Goal: Task Accomplishment & Management: Use online tool/utility

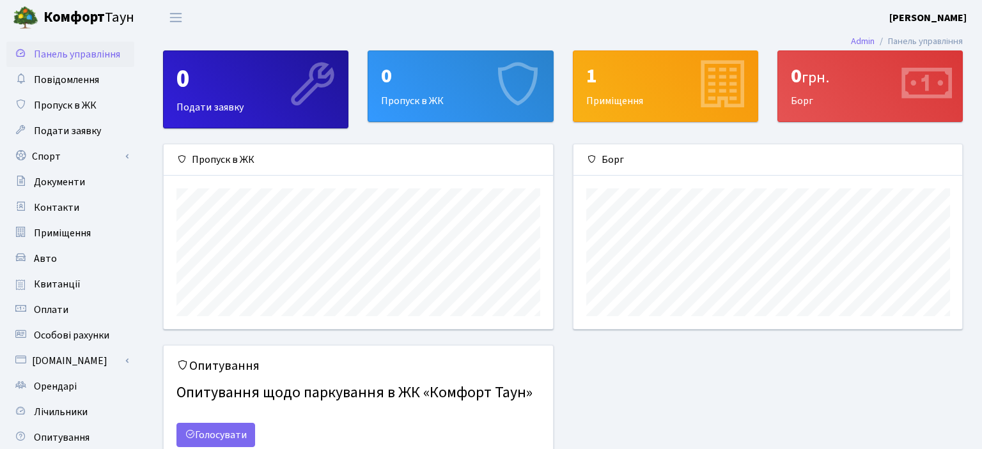
scroll to position [184, 389]
click at [43, 154] on link "Спорт" at bounding box center [70, 157] width 128 height 26
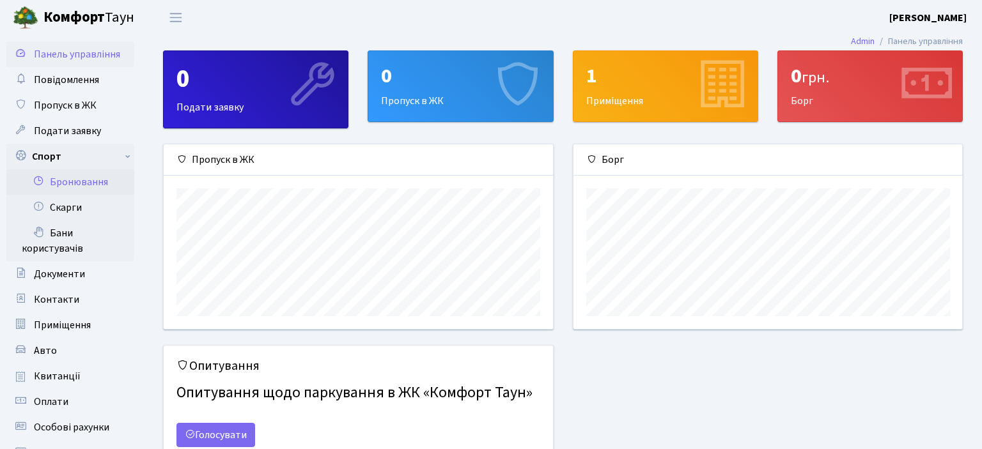
click at [66, 183] on link "Бронювання" at bounding box center [70, 182] width 128 height 26
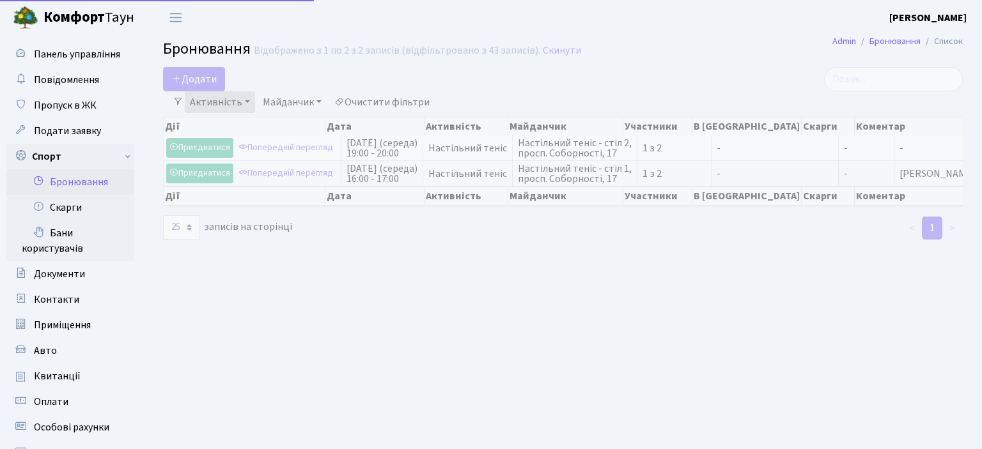
select select "25"
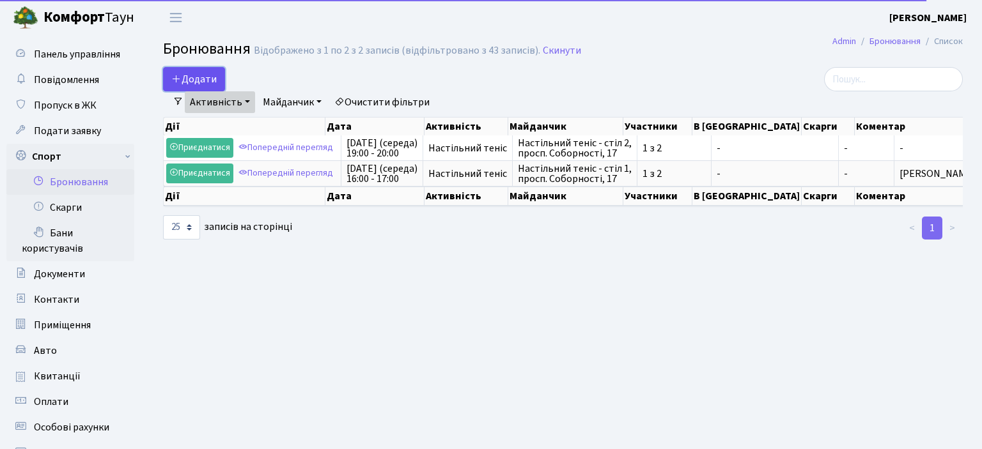
click at [181, 82] on icon "button" at bounding box center [176, 79] width 10 height 10
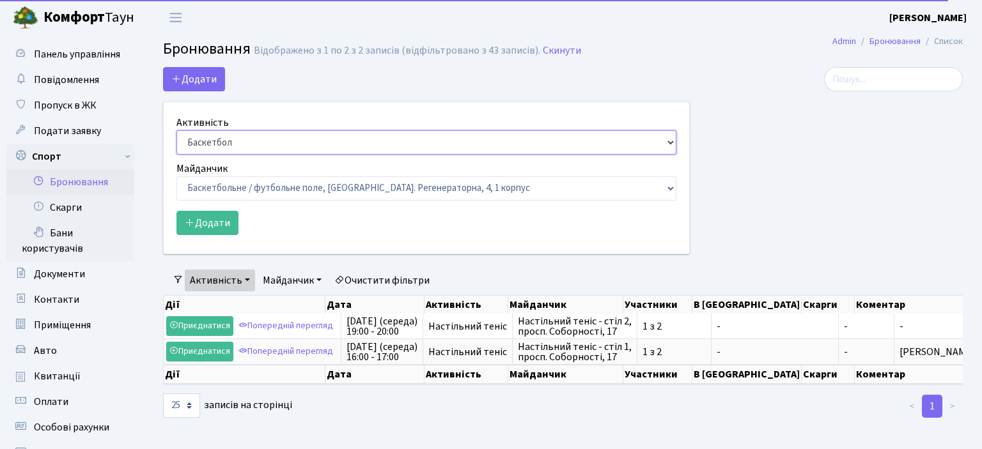
click at [176, 130] on select "Баскетбол Волейбол Йога Катання на роликах Настільний теніс Теніс Футбол Фітнес" at bounding box center [426, 142] width 500 height 24
select select "7"
click option "Настільний теніс" at bounding box center [0, 0] width 0 height 0
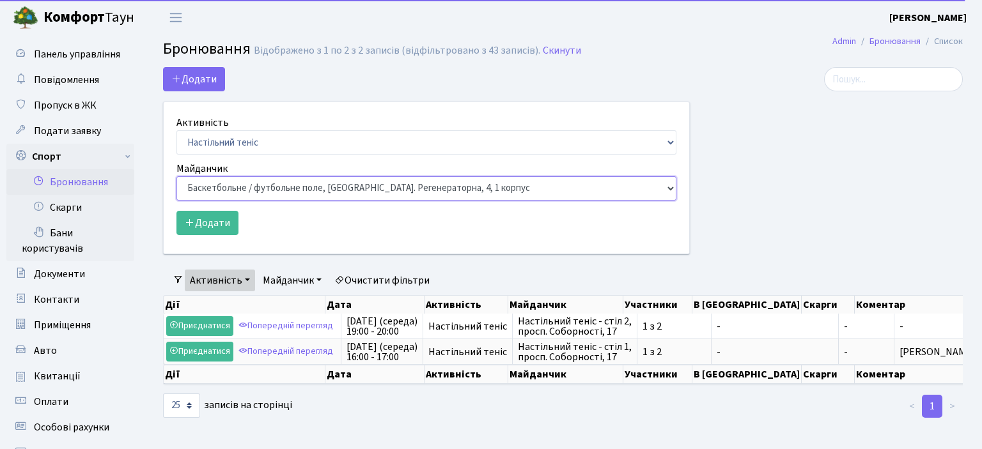
click at [176, 176] on select "Баскетбольне / футбольне поле, Вул. Регенераторна, 4, 1 корпус Баскетбольне пол…" at bounding box center [426, 188] width 500 height 24
select select "13"
click option "Настільний теніс - стіл 2, просп. Соборності, 17" at bounding box center [0, 0] width 0 height 0
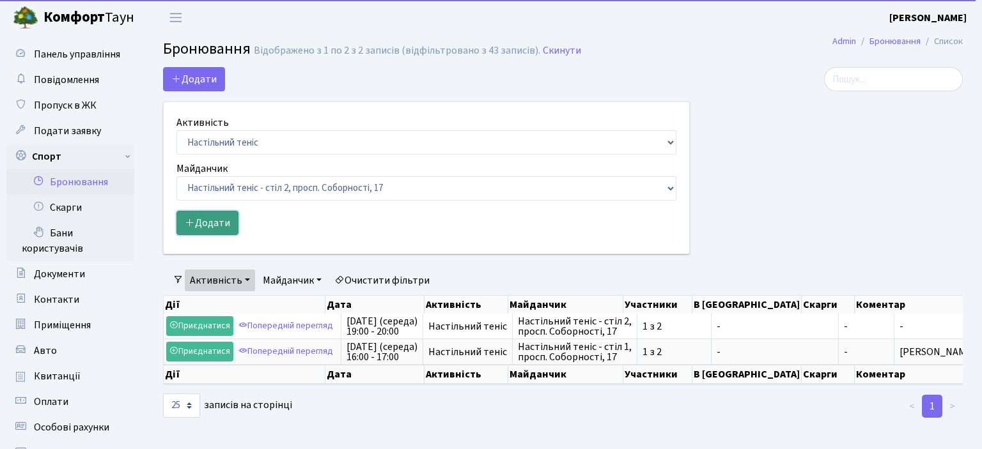
click at [208, 229] on button "Додати" at bounding box center [207, 223] width 62 height 24
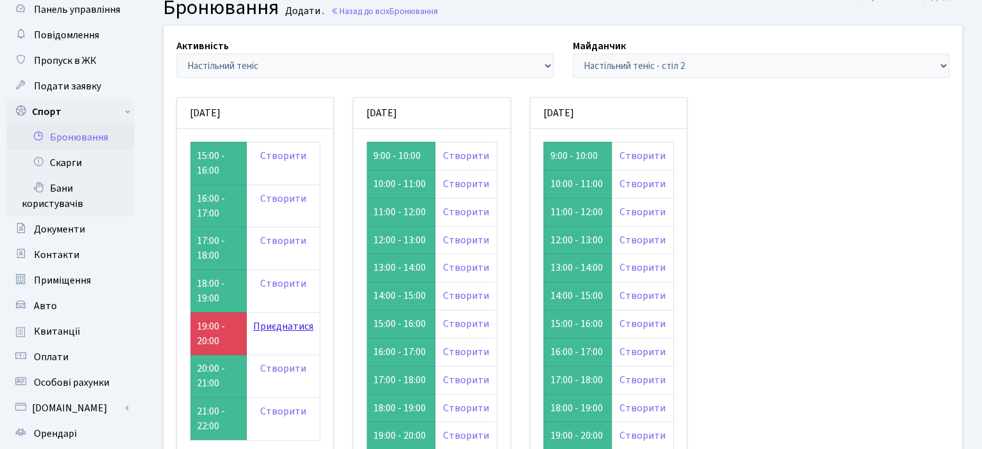
scroll to position [67, 0]
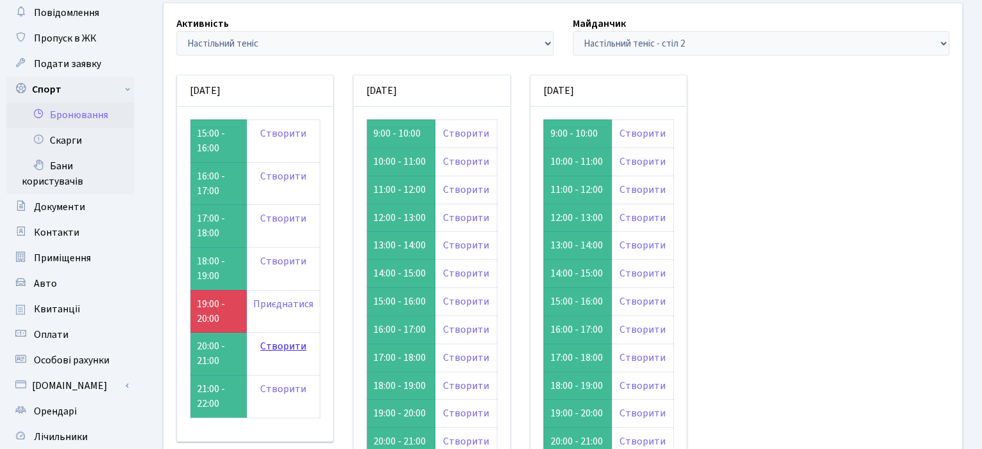
click at [279, 339] on link "Створити" at bounding box center [283, 346] width 46 height 14
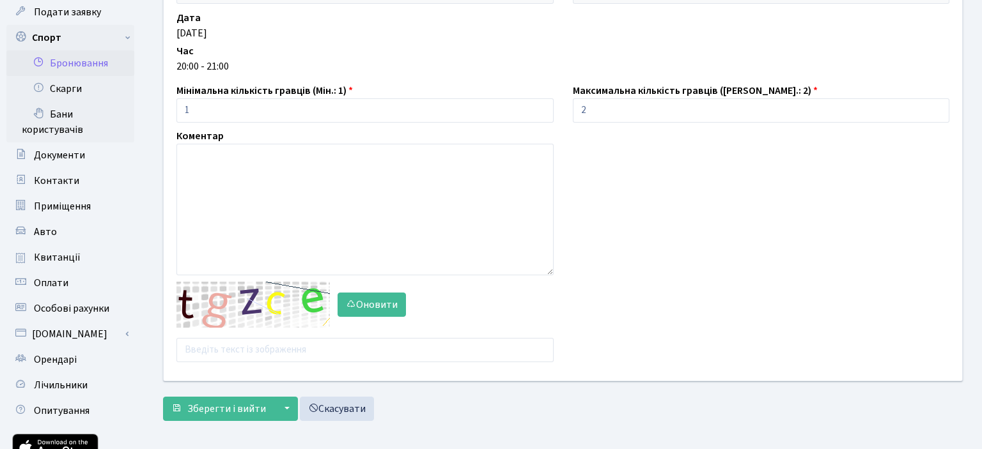
scroll to position [135, 0]
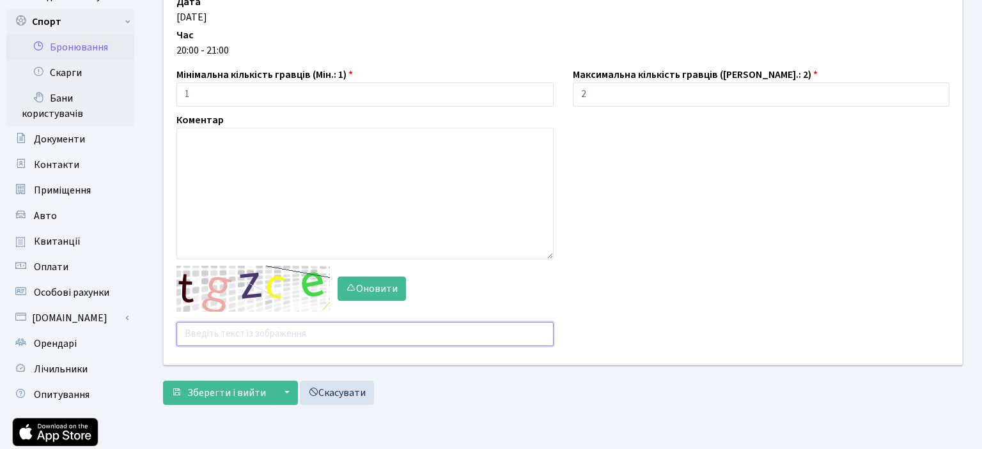
click at [242, 334] on input "text" at bounding box center [364, 334] width 377 height 24
type input "ч"
type input "x9ph2"
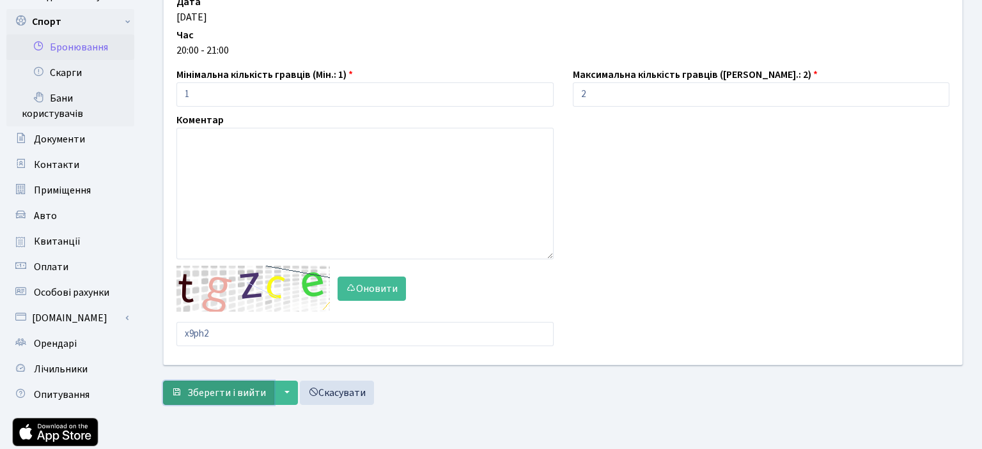
click at [238, 387] on span "Зберегти і вийти" at bounding box center [226, 393] width 79 height 14
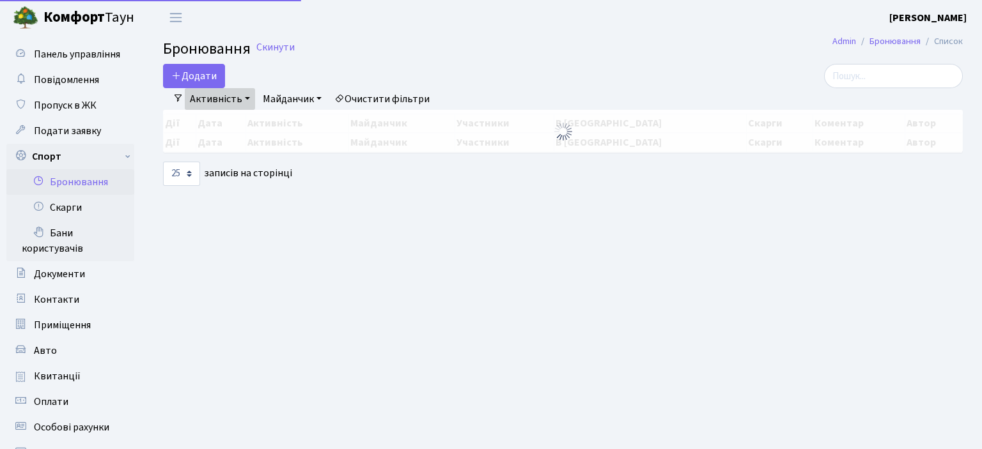
select select "25"
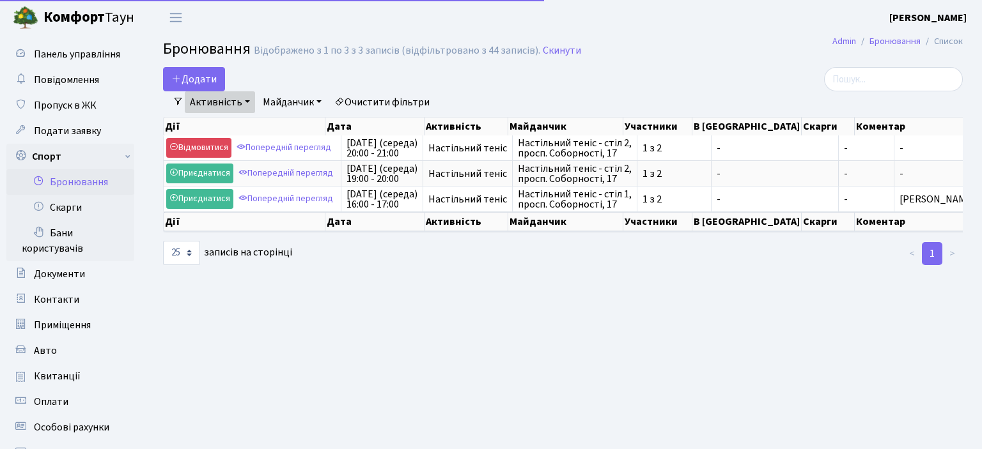
select select "25"
